Goal: Transaction & Acquisition: Purchase product/service

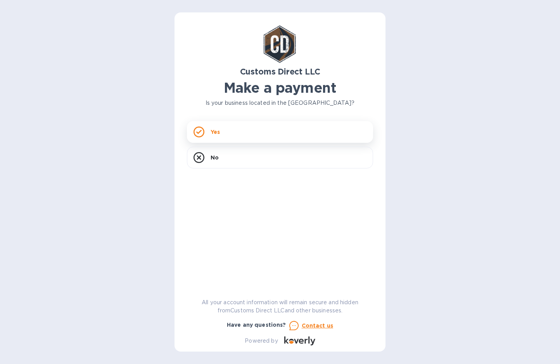
click at [212, 131] on p "Yes" at bounding box center [215, 132] width 9 height 8
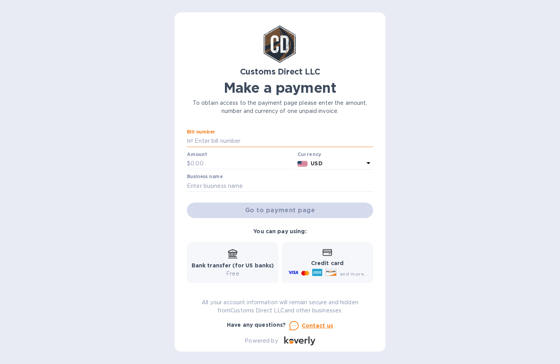
click at [213, 143] on input "text" at bounding box center [283, 141] width 180 height 12
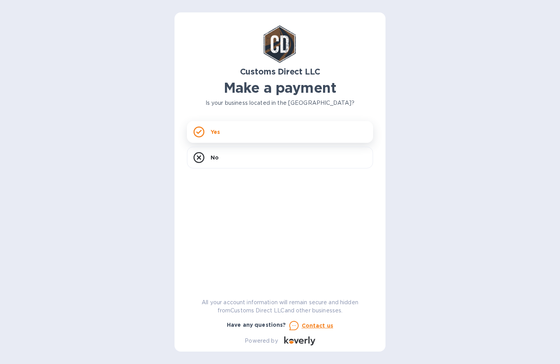
click at [200, 128] on rect at bounding box center [199, 132] width 10 height 10
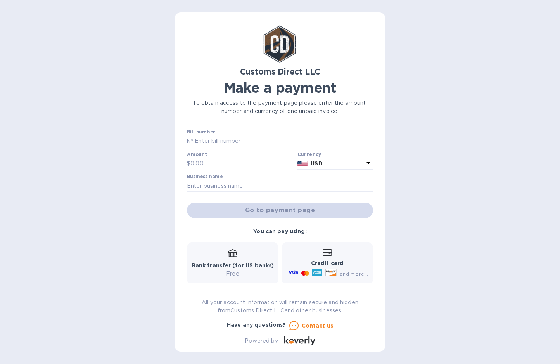
click at [223, 146] on input "text" at bounding box center [283, 141] width 180 height 12
click at [207, 183] on input "text" at bounding box center [280, 186] width 186 height 12
type input "VezerCare"
click at [240, 163] on input "text" at bounding box center [242, 164] width 104 height 12
type input "1,637.96"
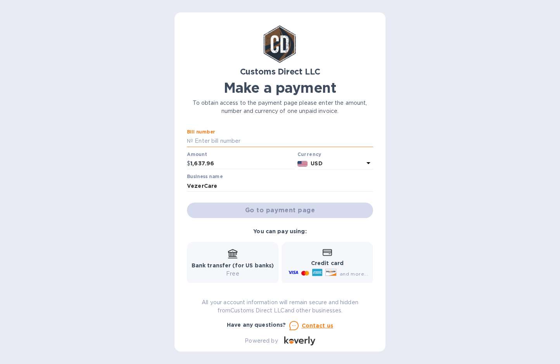
click at [233, 140] on input "text" at bounding box center [283, 141] width 180 height 12
paste input "B00055779/B"
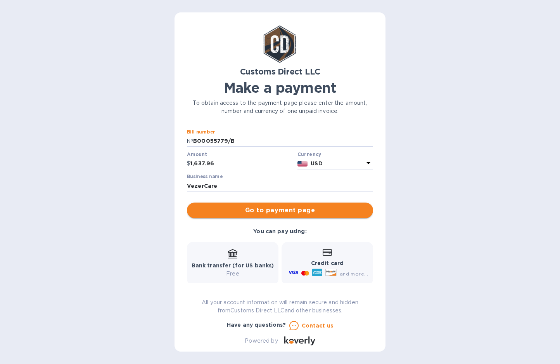
type input "B00055779/B"
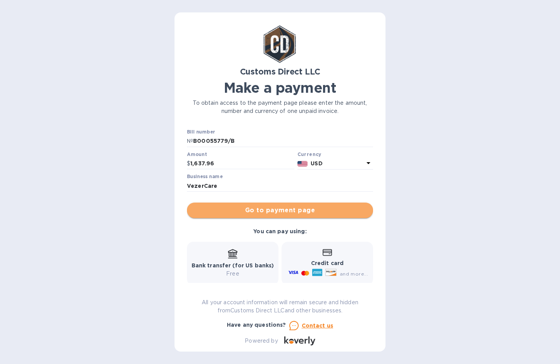
click at [290, 210] on span "Go to payment page" at bounding box center [280, 209] width 174 height 9
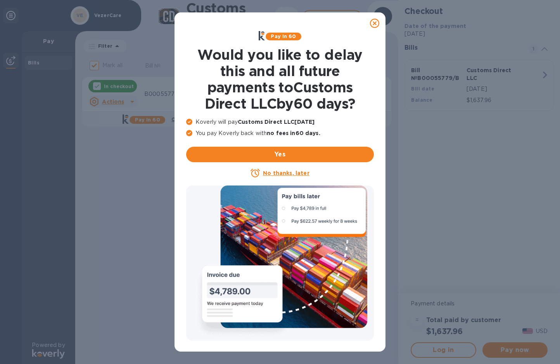
click at [271, 171] on u "No thanks, later" at bounding box center [286, 173] width 46 height 6
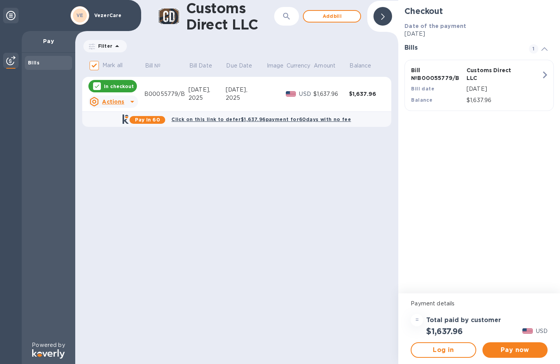
click at [424, 35] on p "[DATE]" at bounding box center [478, 34] width 149 height 8
click at [510, 349] on span "Pay now" at bounding box center [515, 349] width 53 height 9
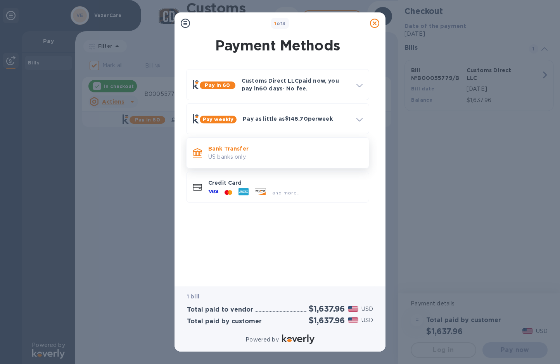
click at [247, 154] on p "US banks only." at bounding box center [285, 157] width 154 height 8
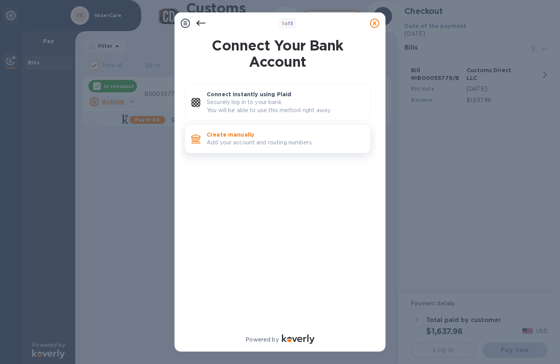
click at [237, 138] on p "Add your account and routing numbers." at bounding box center [285, 142] width 157 height 8
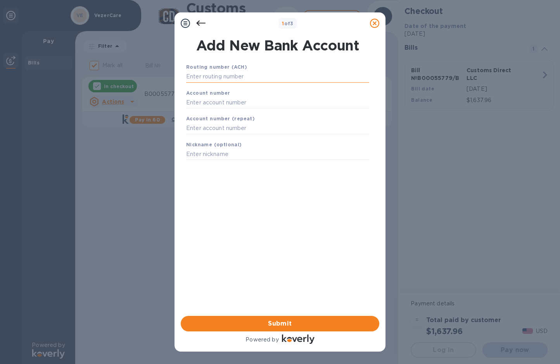
click at [218, 74] on input "text" at bounding box center [277, 77] width 183 height 12
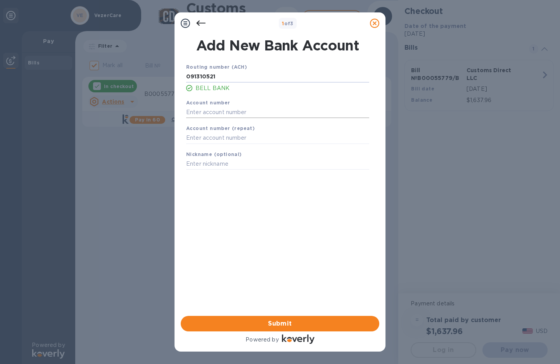
type input "091310521"
click at [212, 114] on input "text" at bounding box center [277, 112] width 183 height 12
type input "6521624038"
click at [208, 136] on input "text" at bounding box center [277, 138] width 183 height 12
type input "6521624038"
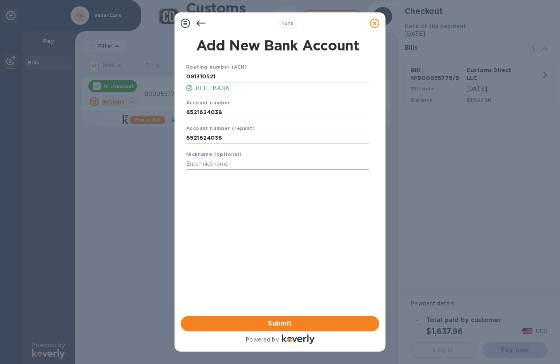
click at [210, 164] on input "text" at bounding box center [277, 164] width 183 height 12
type input "VezerCare LLC"
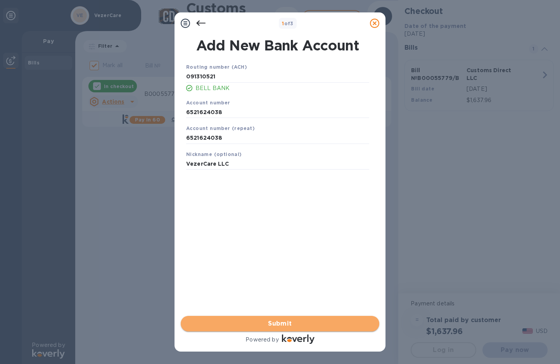
click at [297, 321] on span "Submit" at bounding box center [280, 323] width 186 height 9
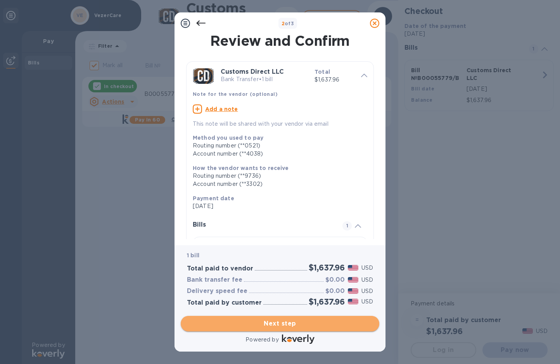
click at [296, 318] on button "Next step" at bounding box center [280, 324] width 199 height 16
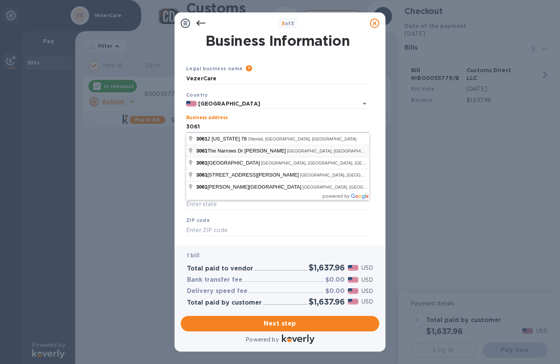
type input "[STREET_ADDRESS]"
type input "[GEOGRAPHIC_DATA]"
type input "MN"
type input "56308"
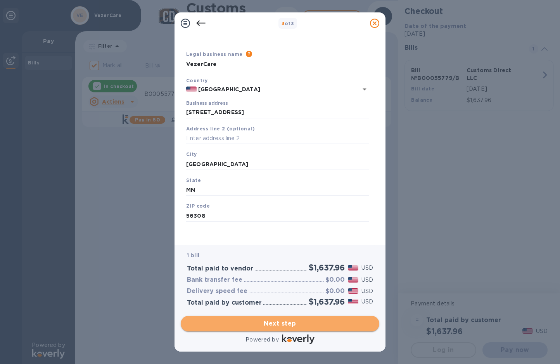
click at [297, 325] on span "Next step" at bounding box center [280, 323] width 186 height 9
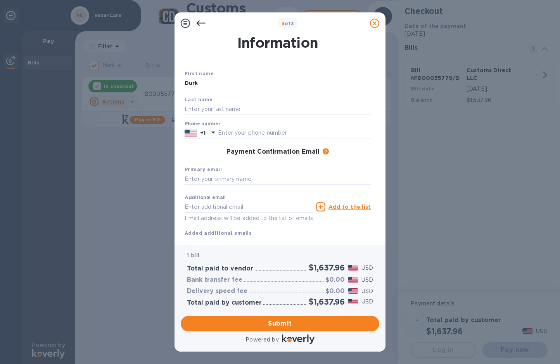
type input "Durk"
type input "[PERSON_NAME]"
type input "3207669392"
click at [285, 325] on span "Submit" at bounding box center [280, 323] width 186 height 9
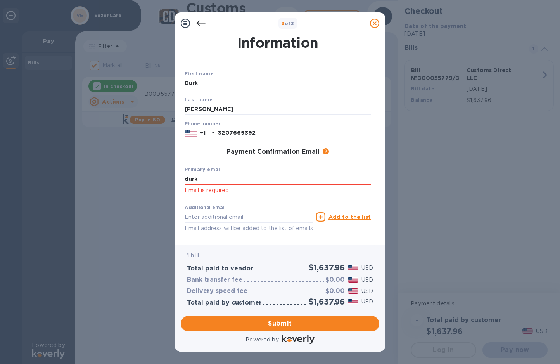
type input "[EMAIL_ADDRESS][DOMAIN_NAME]"
drag, startPoint x: 197, startPoint y: 218, endPoint x: 167, endPoint y: 215, distance: 30.7
click at [167, 215] on div "3 of 3 Payment Contact Information First name [PERSON_NAME] Last name [PERSON_N…" at bounding box center [280, 182] width 560 height 364
paste input ".[PERSON_NAME][EMAIL_ADDRESS][DOMAIN_NAME]"
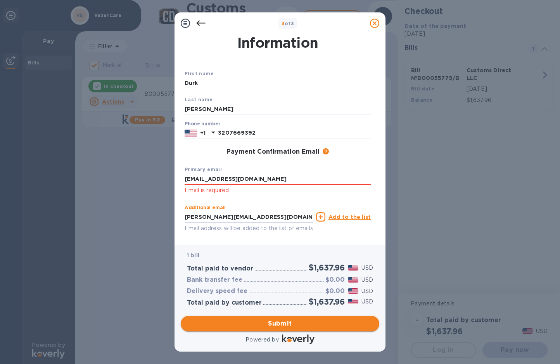
type input "[PERSON_NAME][EMAIL_ADDRESS][DOMAIN_NAME]"
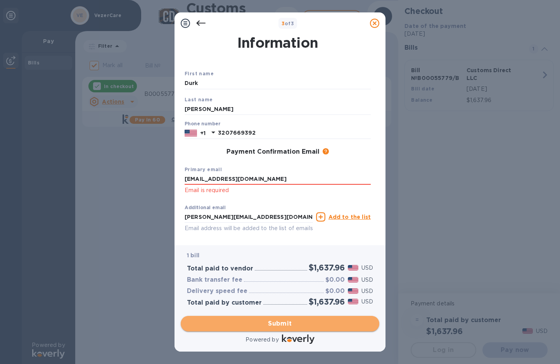
click at [308, 321] on span "Submit" at bounding box center [280, 323] width 186 height 9
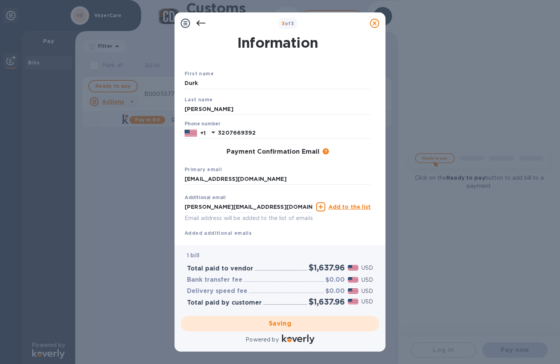
checkbox input "false"
